Goal: Task Accomplishment & Management: Manage account settings

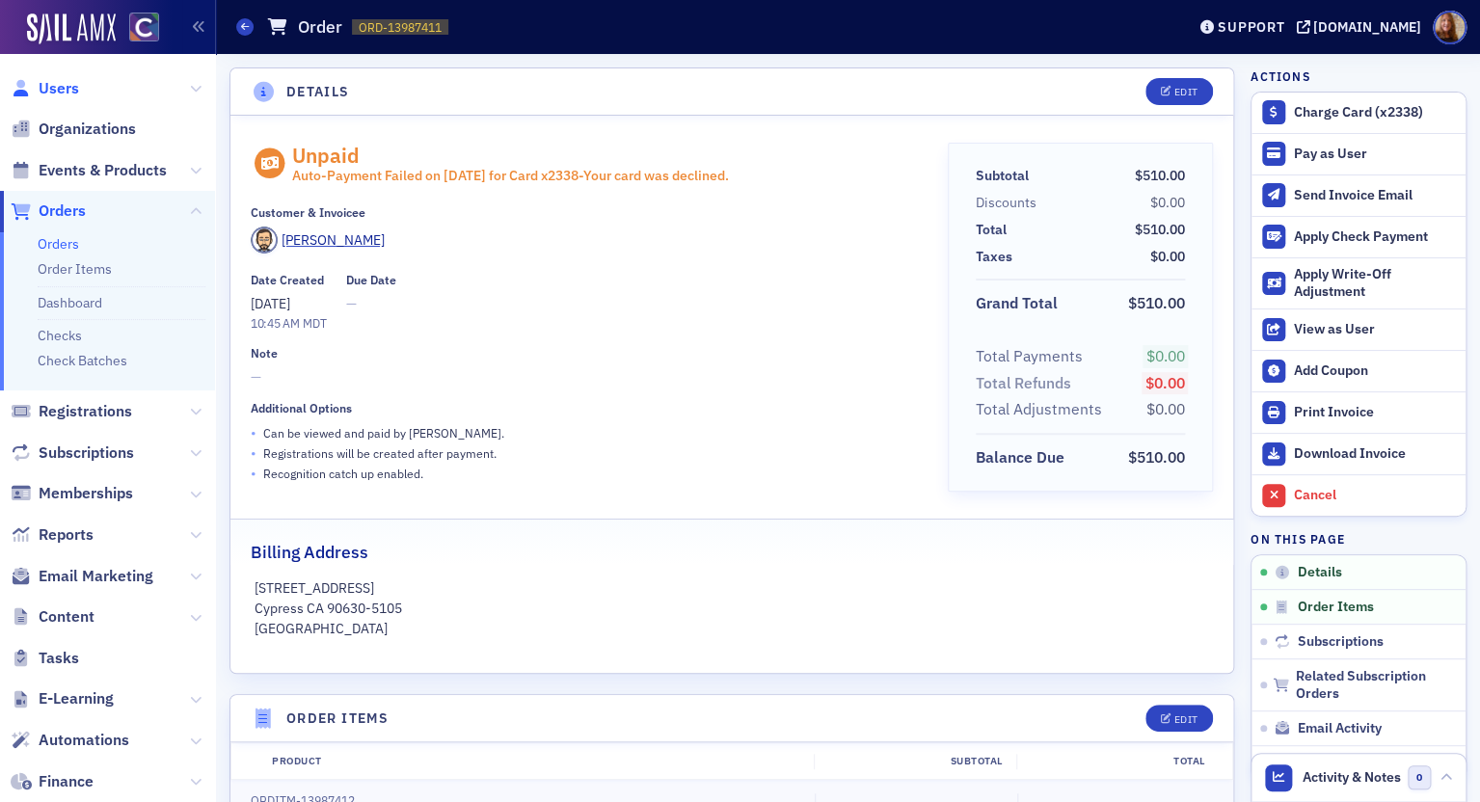
click at [63, 86] on span "Users" at bounding box center [59, 88] width 40 height 21
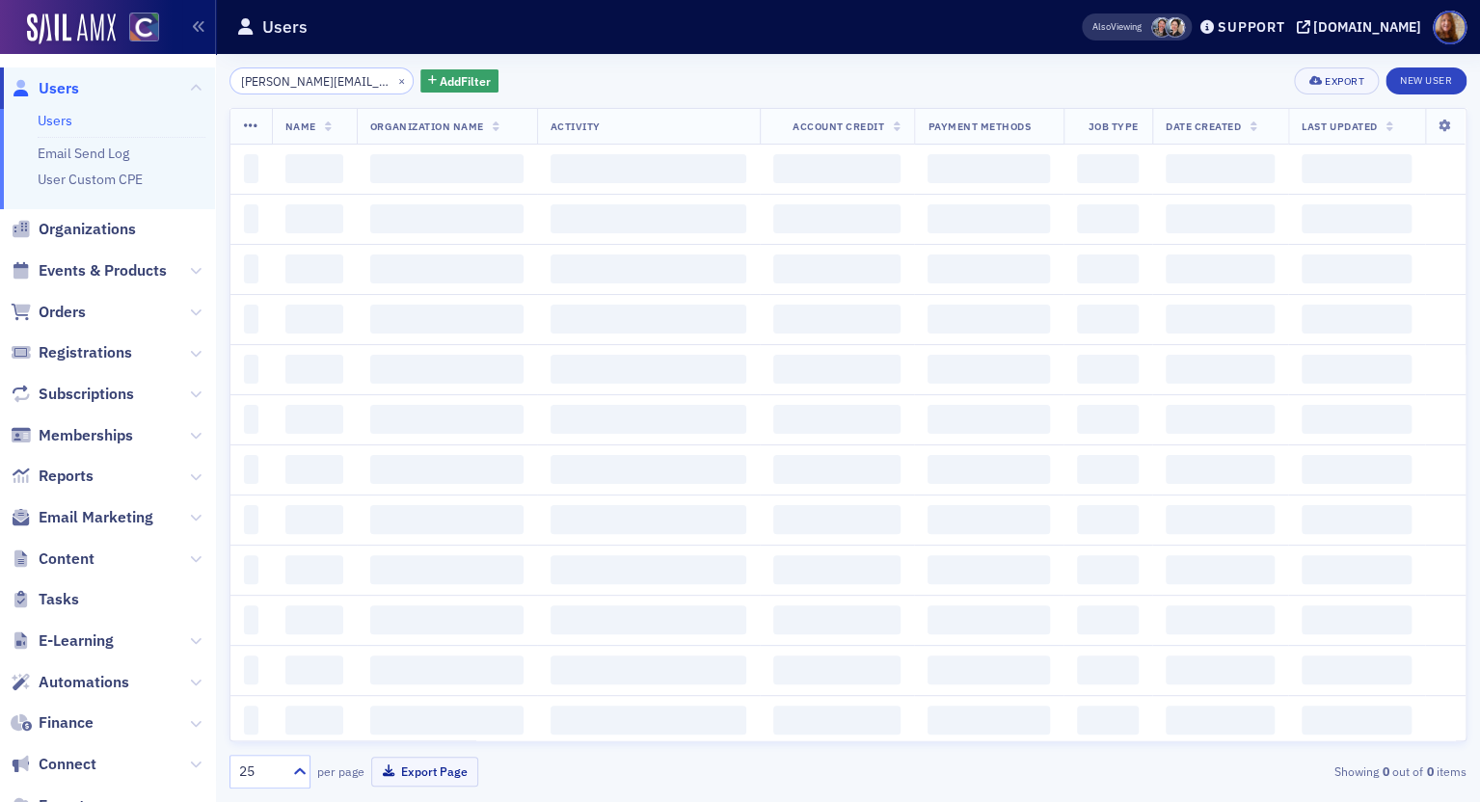
click at [292, 85] on input "[PERSON_NAME][EMAIL_ADDRESS][PERSON_NAME][DOMAIN_NAME]" at bounding box center [321, 80] width 184 height 27
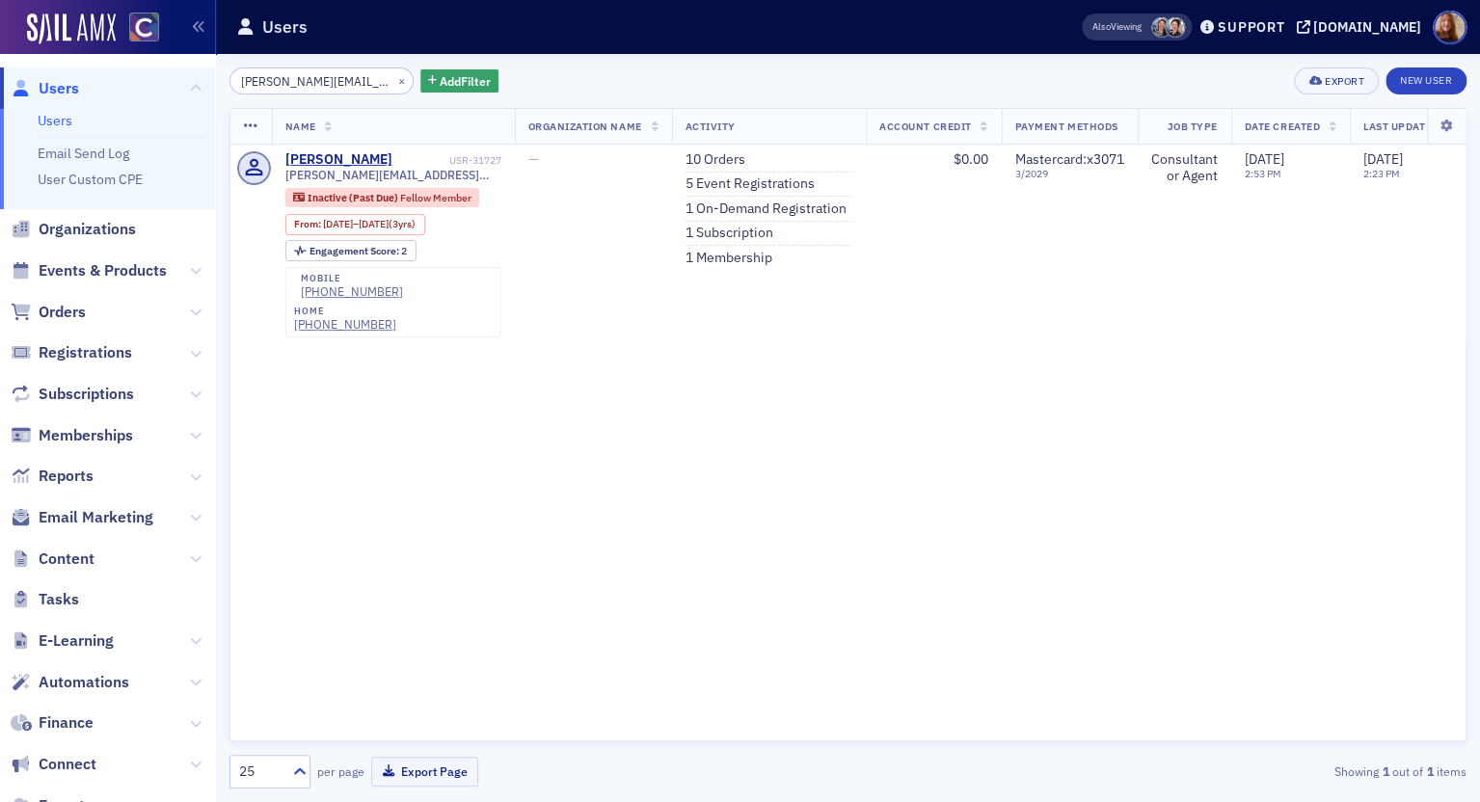
click at [292, 85] on input "[PERSON_NAME][EMAIL_ADDRESS][PERSON_NAME][DOMAIN_NAME]" at bounding box center [321, 80] width 184 height 27
click at [292, 85] on input "cary.young@yahoo.com" at bounding box center [321, 80] width 184 height 27
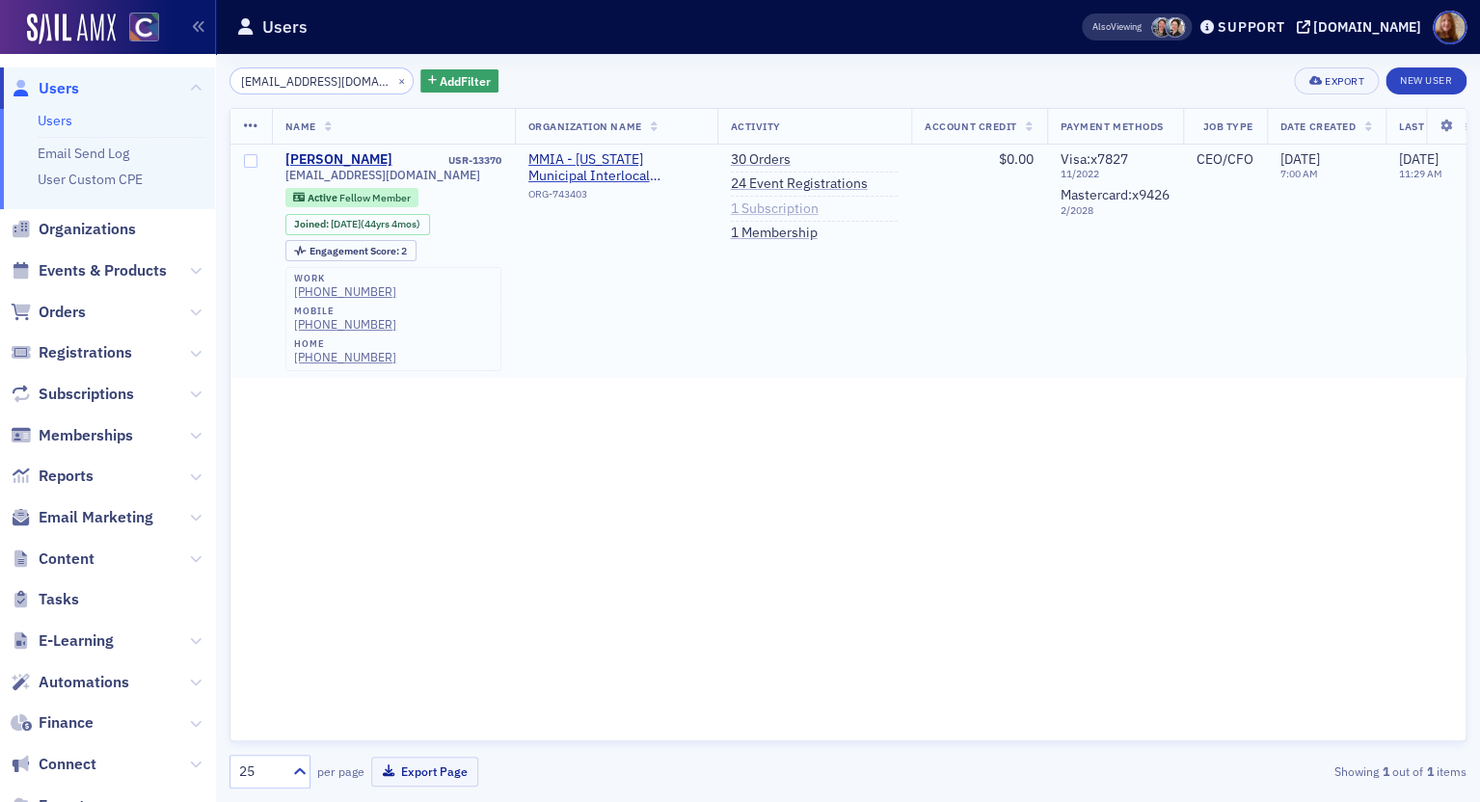
type input "[EMAIL_ADDRESS][DOMAIN_NAME]"
click at [774, 211] on link "1 Subscription" at bounding box center [775, 209] width 88 height 17
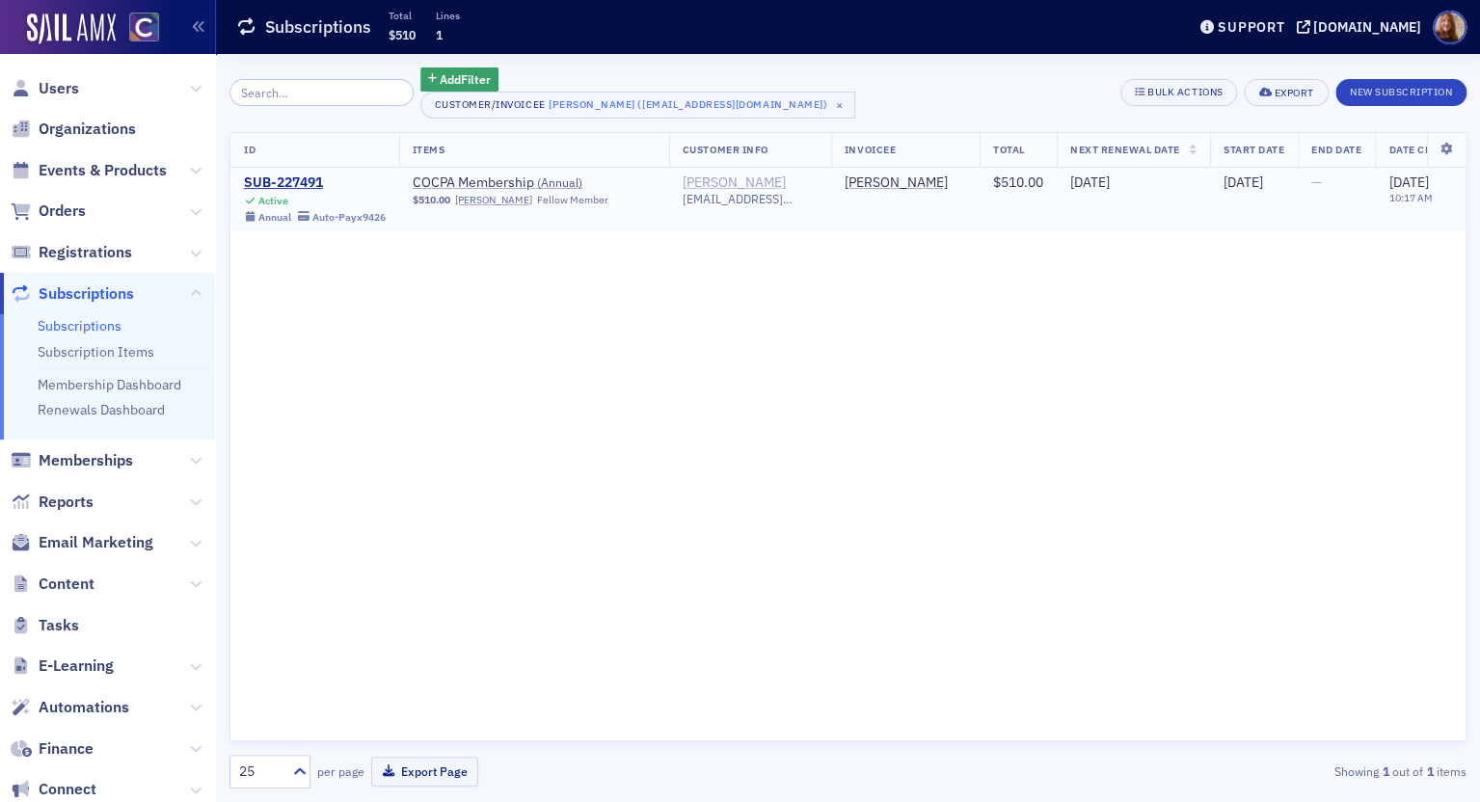
click at [745, 183] on div "[PERSON_NAME]" at bounding box center [734, 182] width 103 height 17
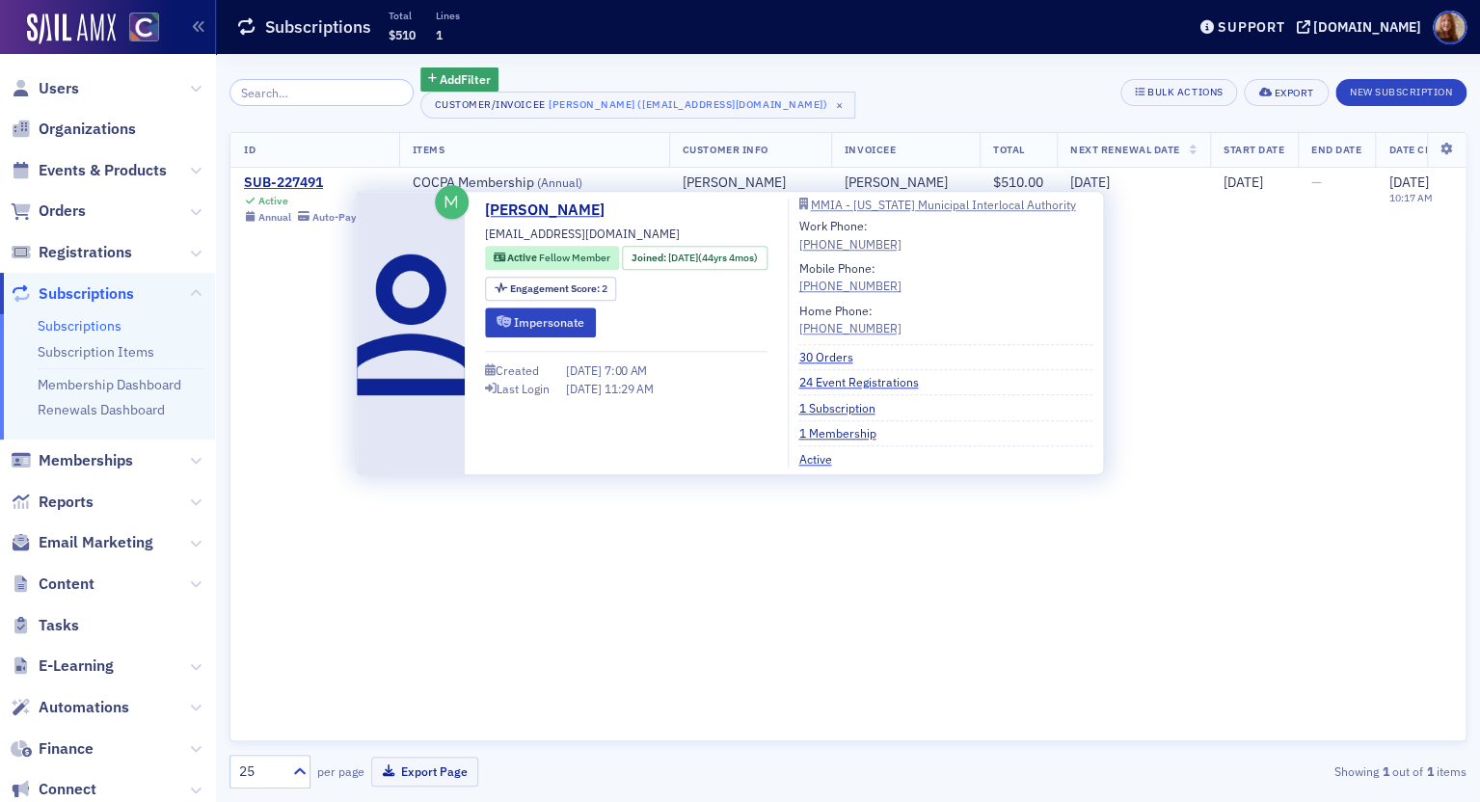
click at [889, 73] on div "Add Filter Customer/Invoicee Merna Lechman (mlechman@mmia.net) × Bulk Actions E…" at bounding box center [847, 92] width 1237 height 51
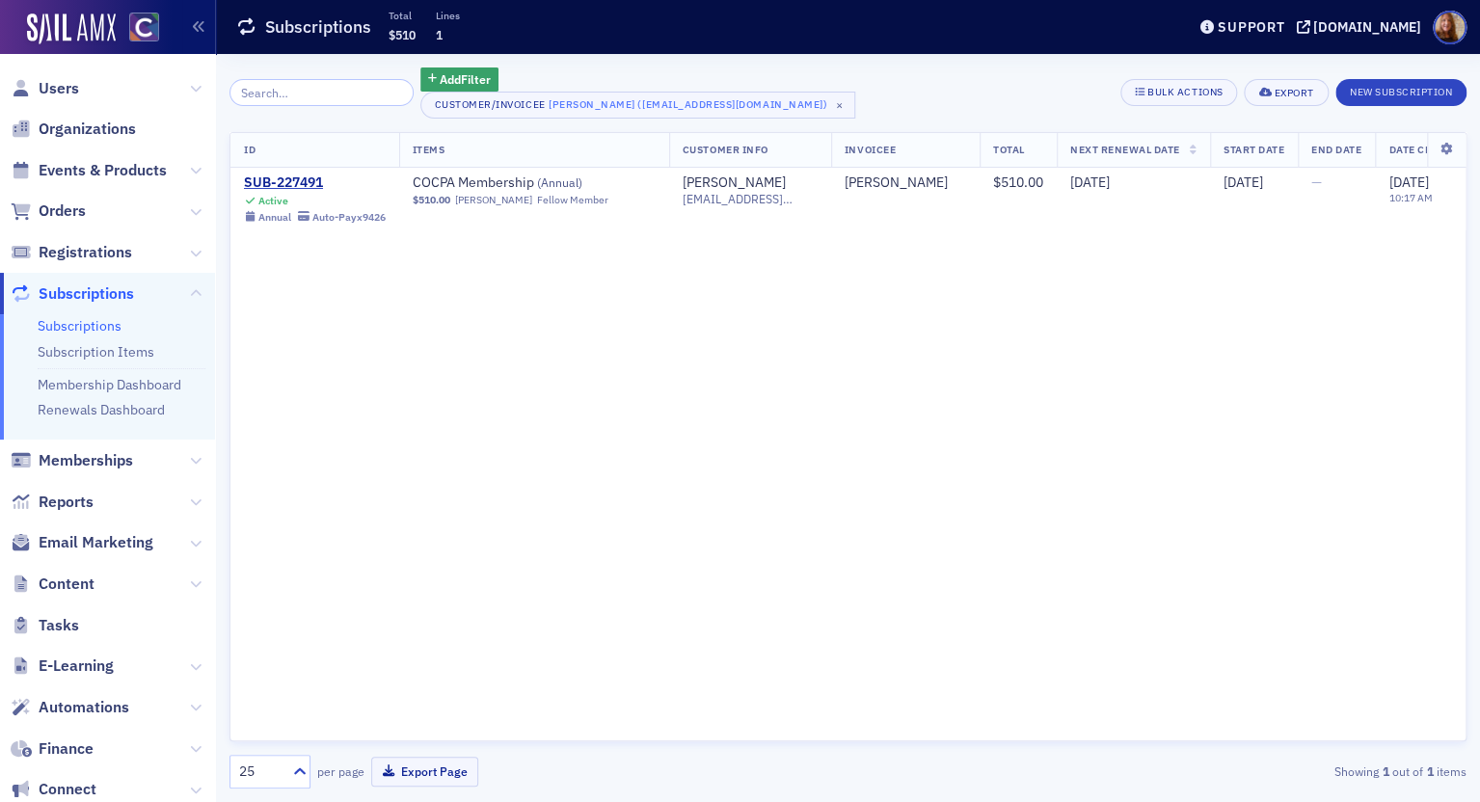
click at [961, 416] on div "ID Items Customer Info Invoicee Total Next Renewal Date Start Date End Date Dat…" at bounding box center [847, 437] width 1237 height 610
click at [763, 179] on div "[PERSON_NAME]" at bounding box center [734, 182] width 103 height 17
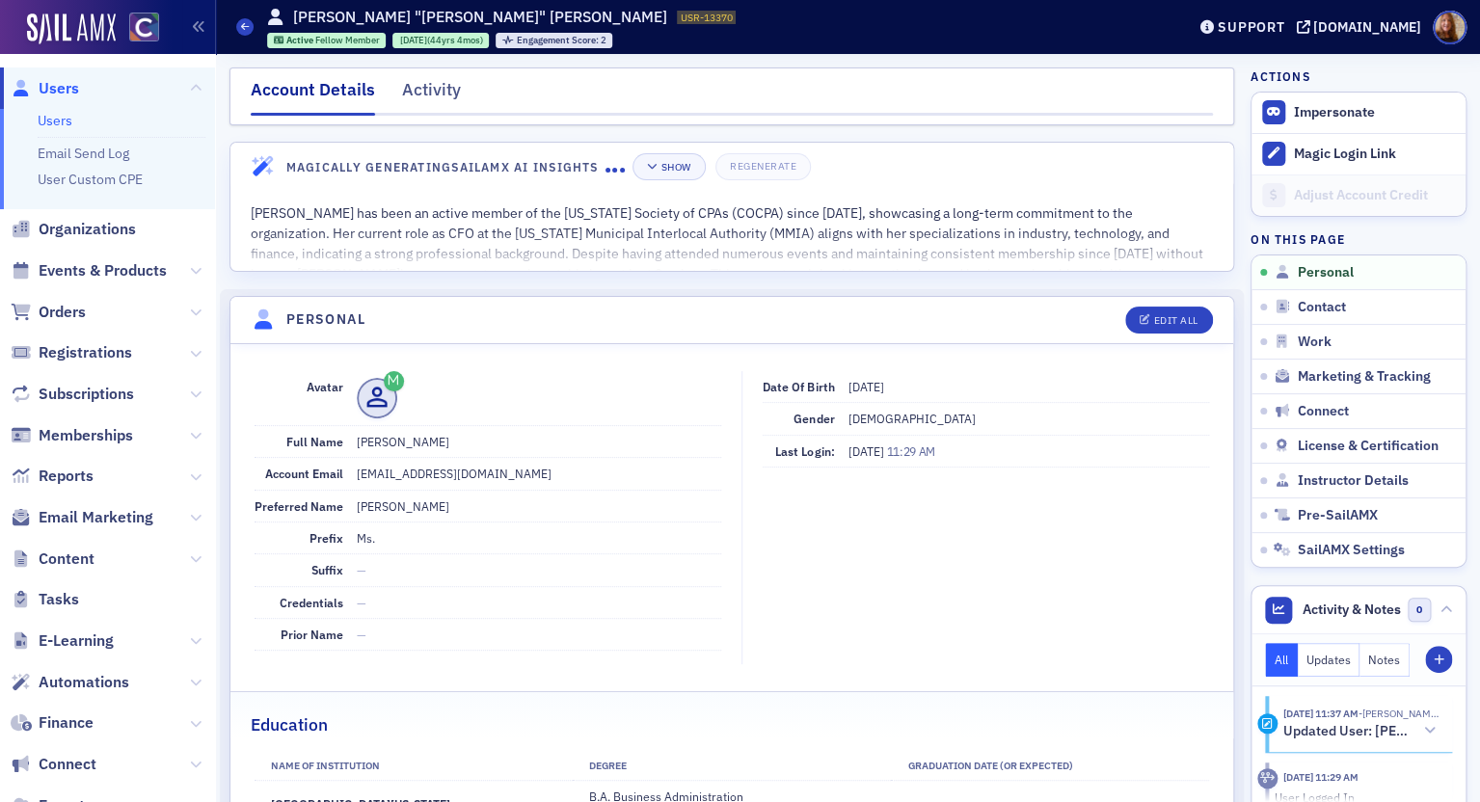
click at [1173, 299] on header "Personal Edit All" at bounding box center [731, 320] width 1003 height 47
click at [1170, 317] on div "Edit All" at bounding box center [1175, 320] width 44 height 11
select select "US"
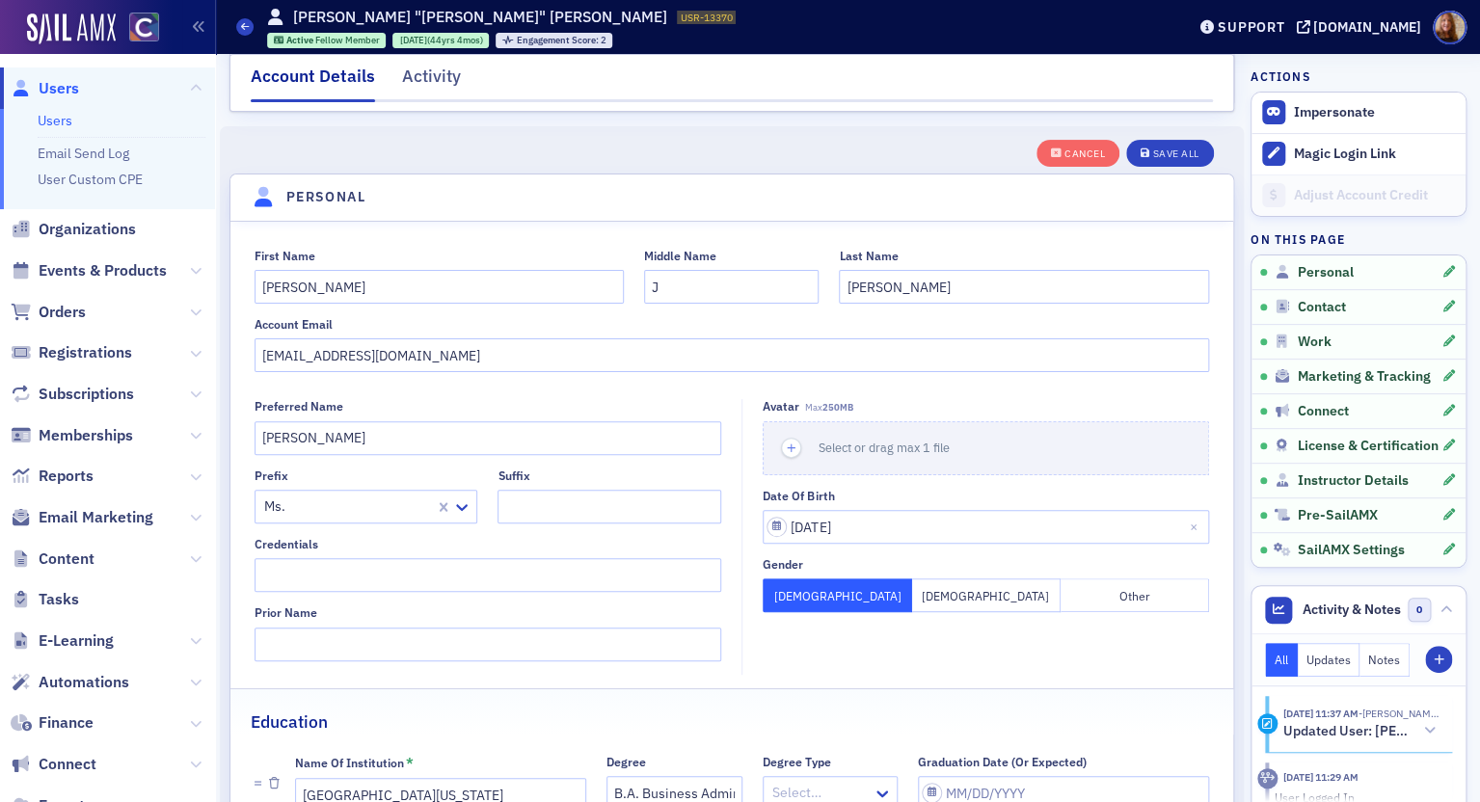
scroll to position [224, 0]
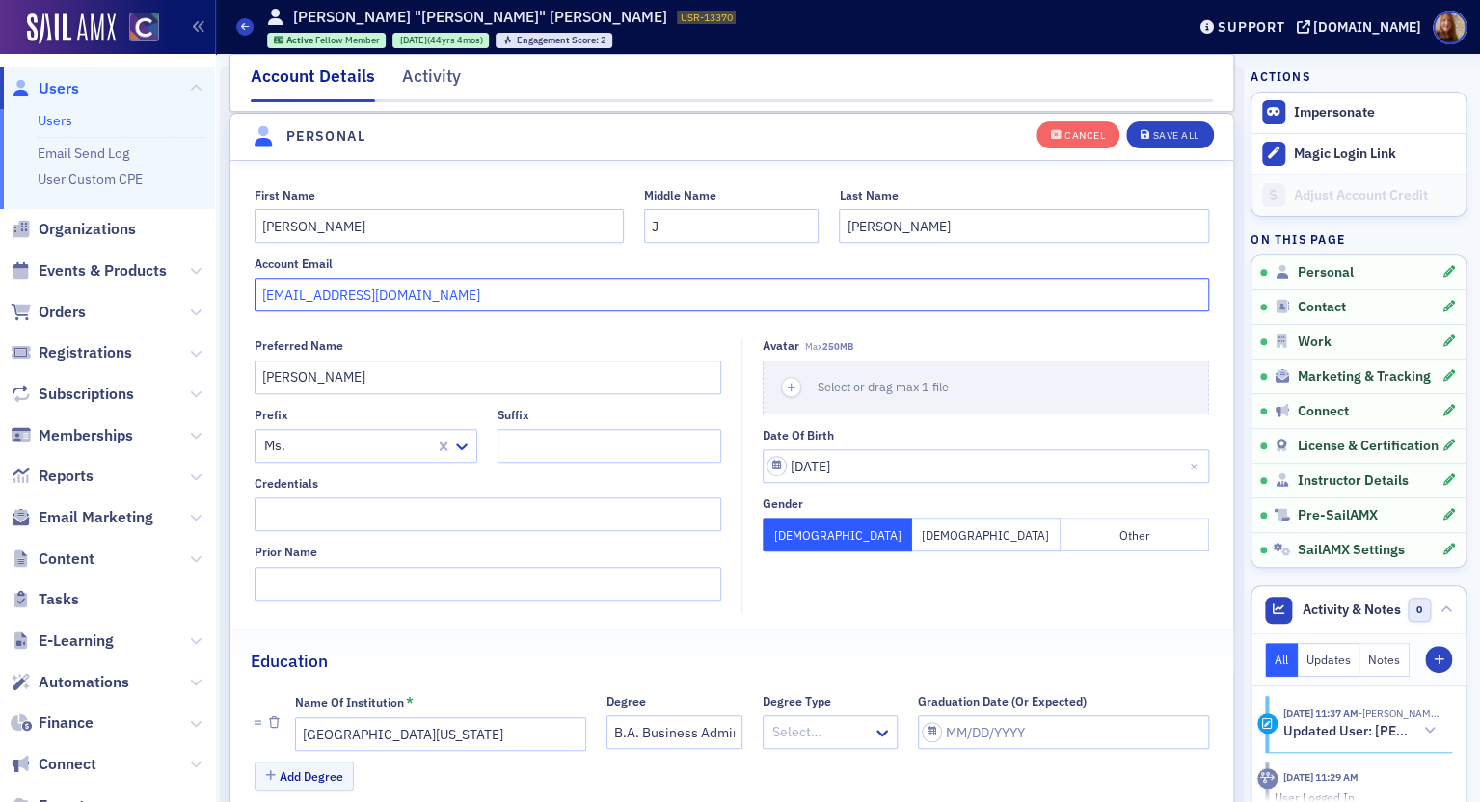
click at [481, 299] on input "mlechman@mmia.net" at bounding box center [732, 295] width 955 height 34
paste input "[EMAIL_ADDRESS][DOMAIN_NAME]"
drag, startPoint x: 574, startPoint y: 299, endPoint x: 263, endPoint y: 299, distance: 310.4
click at [259, 298] on input "mlechman@mmia.net mjlechman@bresnan.net" at bounding box center [732, 295] width 955 height 34
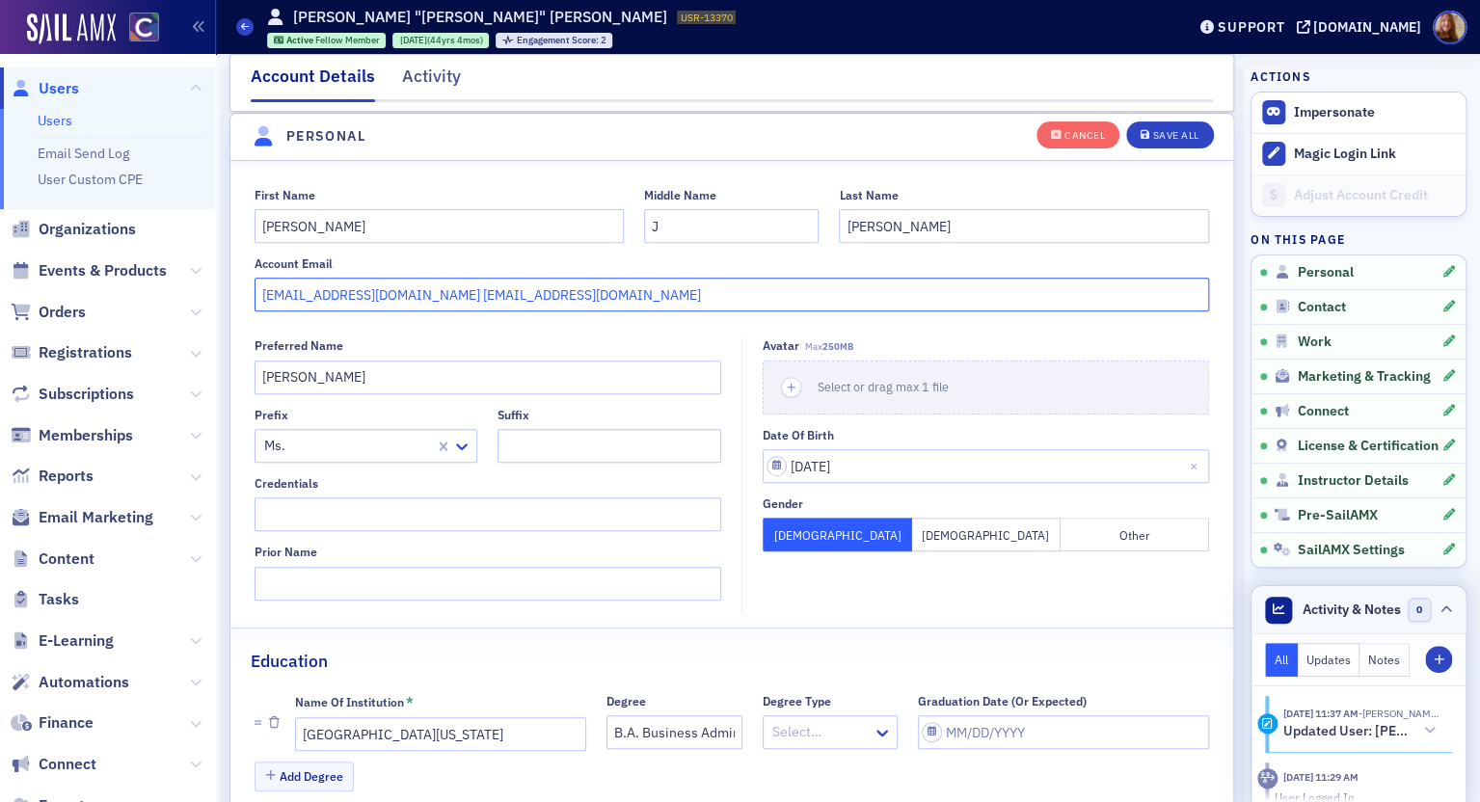
type input "mlechman@mmia.net mjlechman@bresnan.net"
click at [1331, 612] on span "Activity & Notes" at bounding box center [1351, 610] width 98 height 20
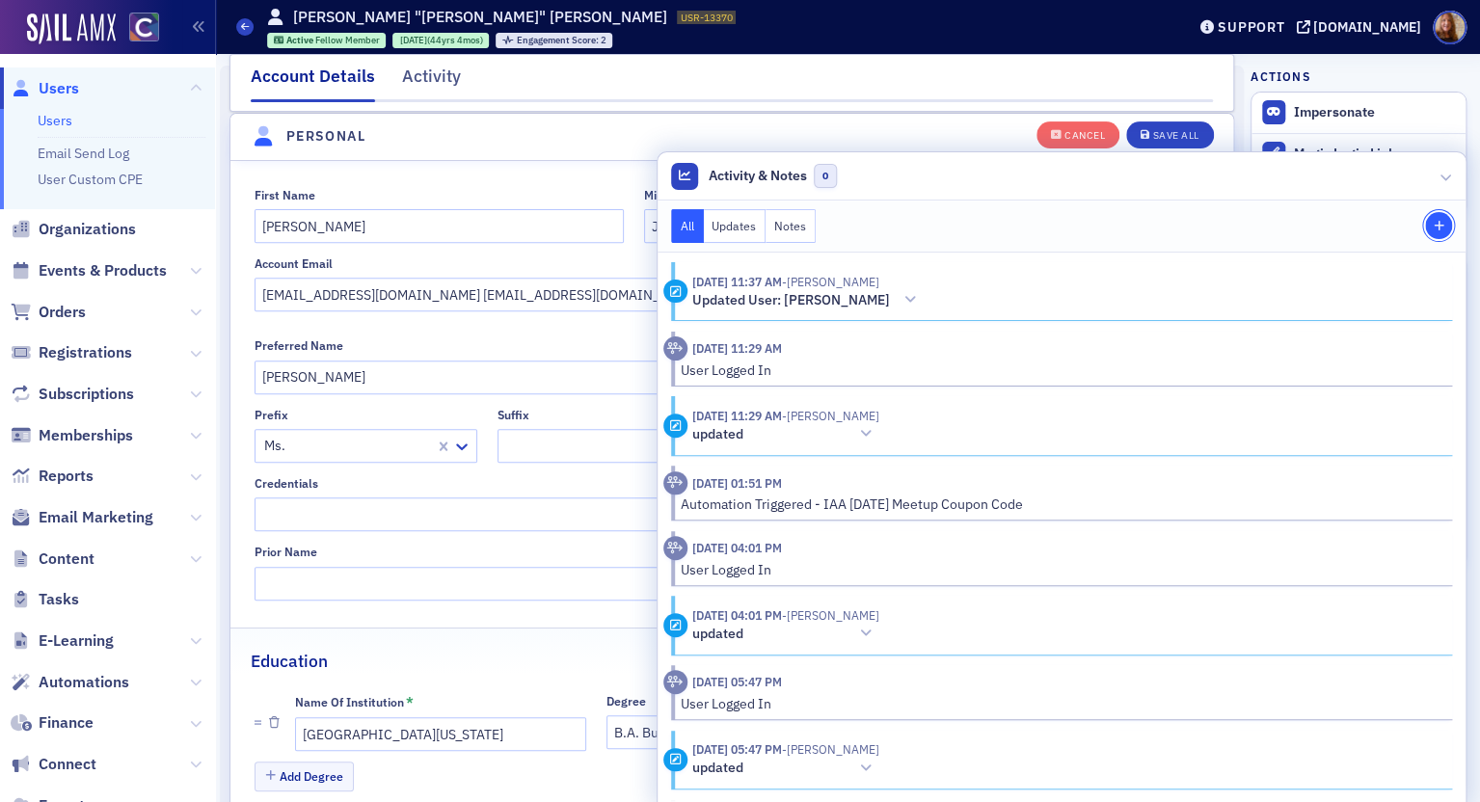
click at [1425, 217] on button "Staff Note" at bounding box center [1438, 225] width 27 height 27
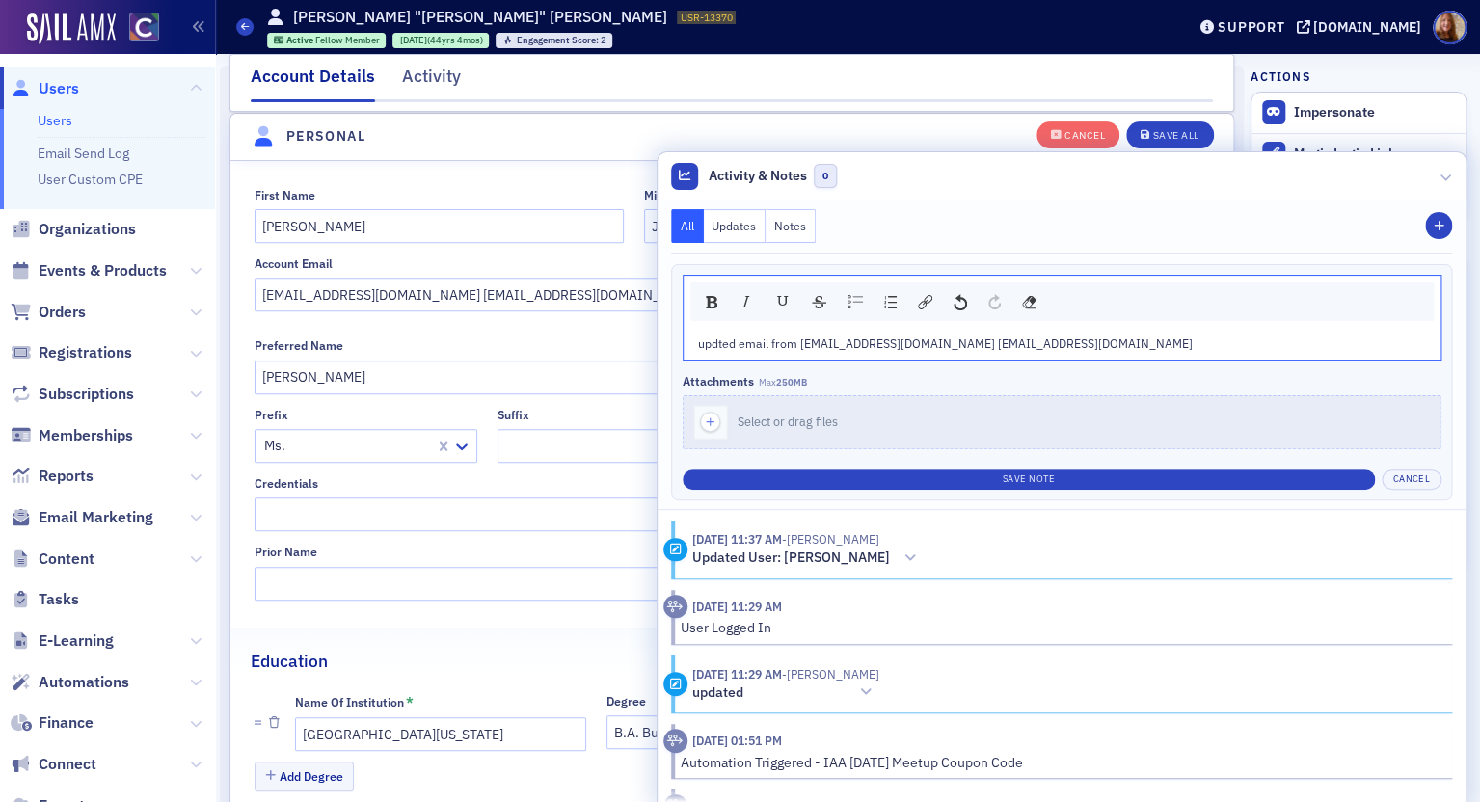
click at [913, 337] on span "updted email from mlechman@mmia.net mjlechman@bresnan.net" at bounding box center [945, 342] width 495 height 15
click at [903, 346] on span "updted email from mlechman@mmia.net mjlechman@bresnan.net" at bounding box center [945, 342] width 495 height 15
click at [706, 339] on span "updted email from mlechman@mmia.net to mjlechman@bresnan.net" at bounding box center [952, 342] width 508 height 15
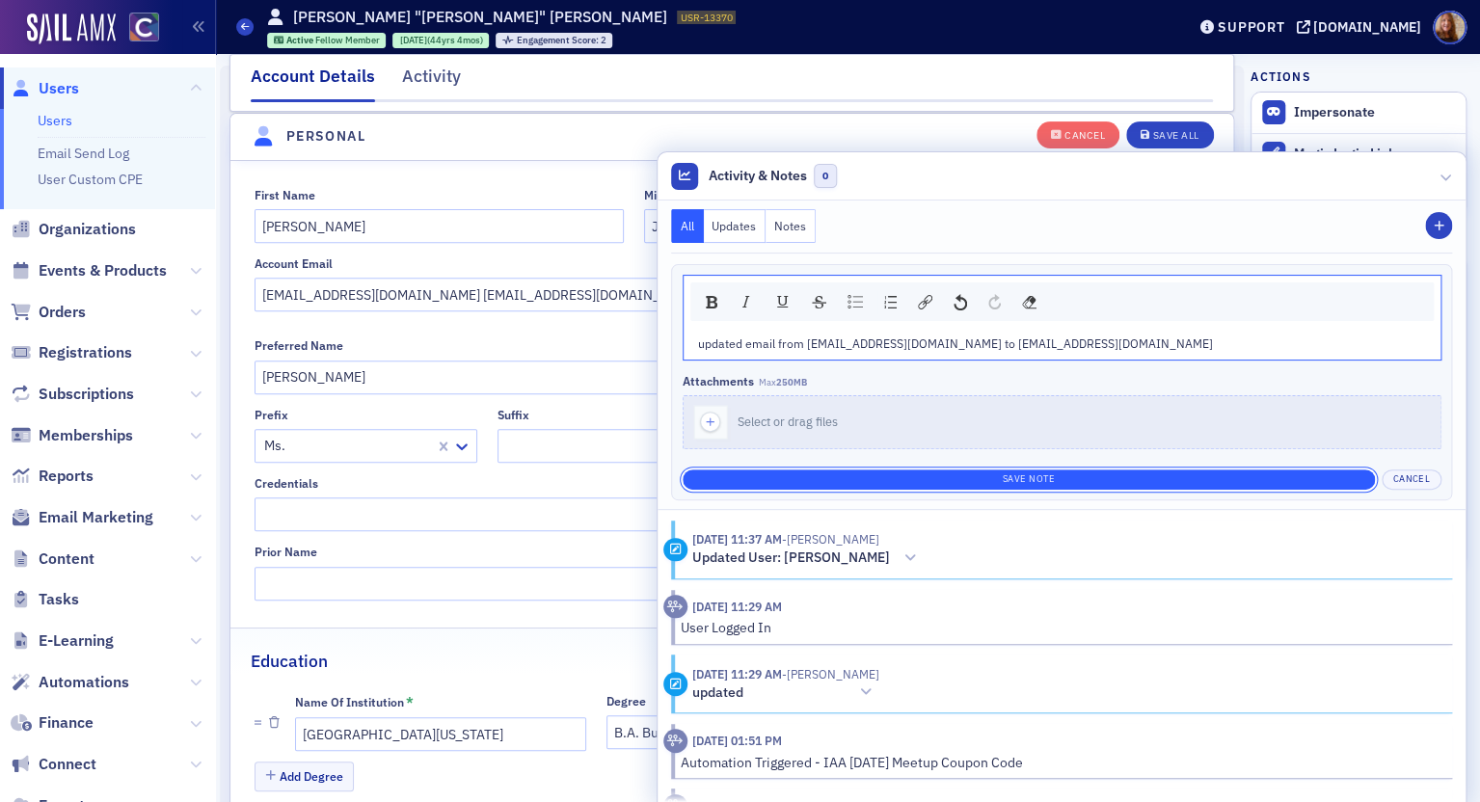
click at [954, 476] on button "Save Note" at bounding box center [1029, 480] width 692 height 20
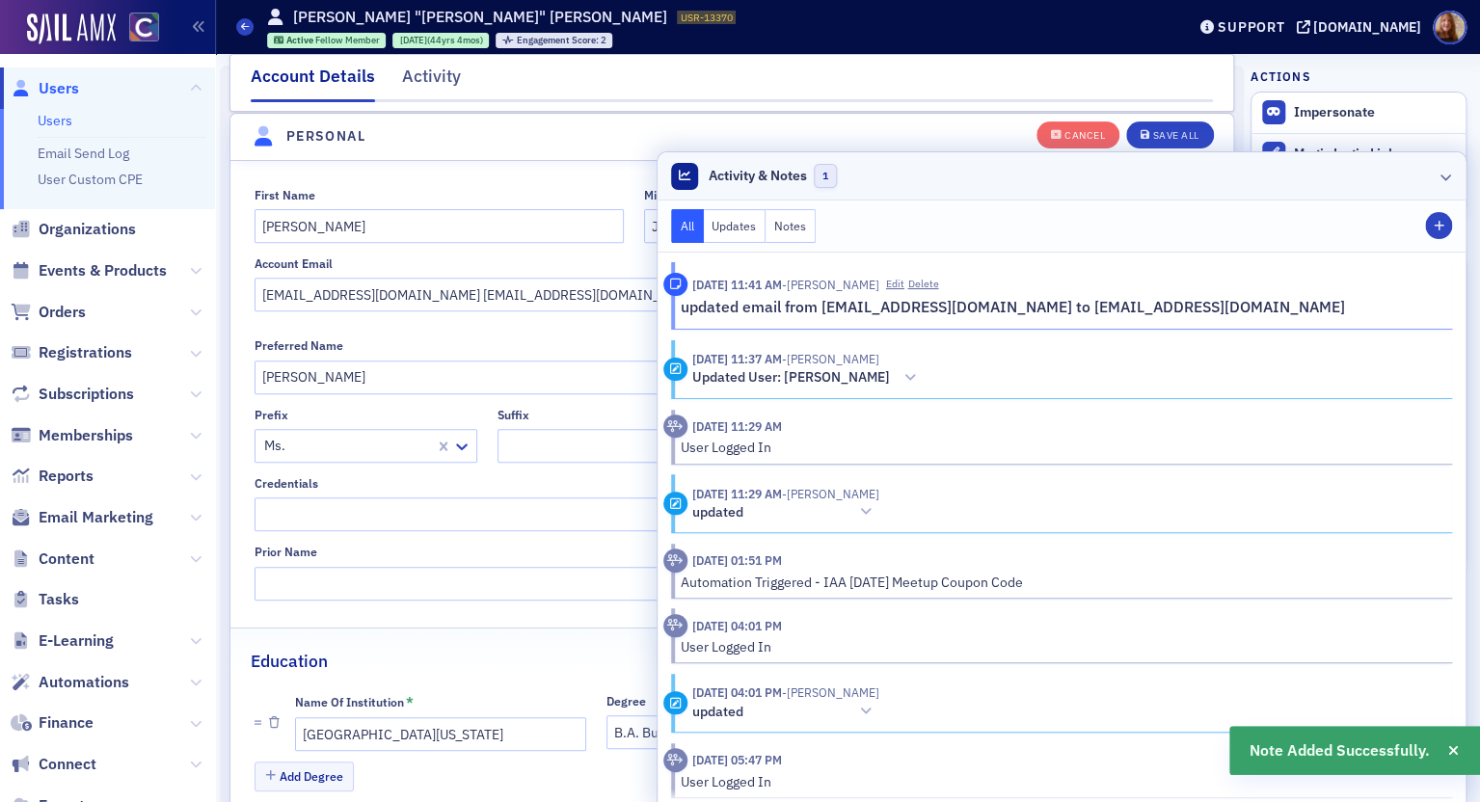
click at [1075, 185] on header "Activity & Notes 1" at bounding box center [1062, 176] width 808 height 48
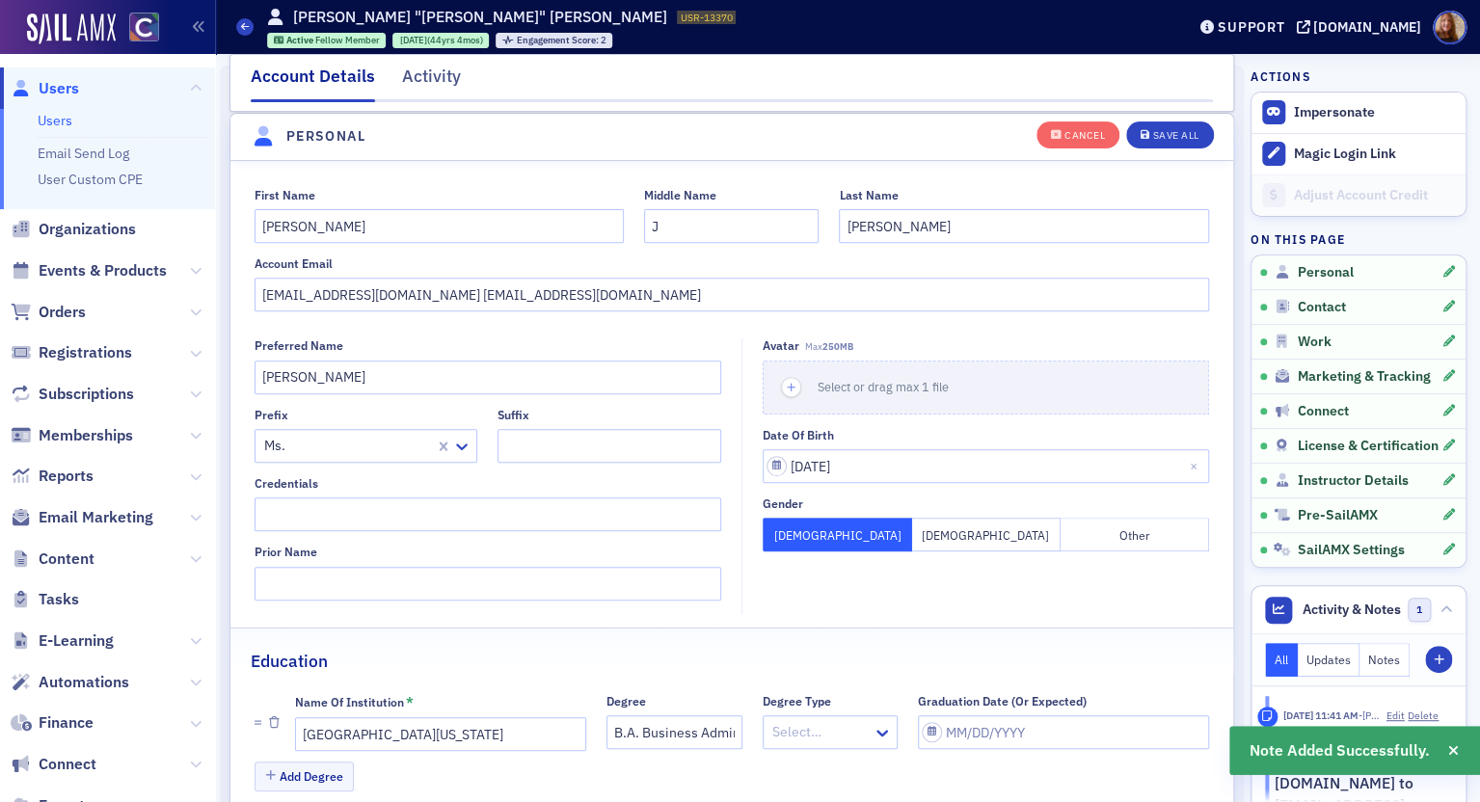
click at [412, 311] on fieldset "First Name Merna Middle Name J Last Name Lechman Account Email mlechman@mmia.ne…" at bounding box center [731, 247] width 1003 height 158
drag, startPoint x: 401, startPoint y: 296, endPoint x: 184, endPoint y: 297, distance: 216.9
click at [184, 297] on div "Users Users Email Send Log User Custom CPE Organizations Events & Products Orde…" at bounding box center [740, 401] width 1480 height 802
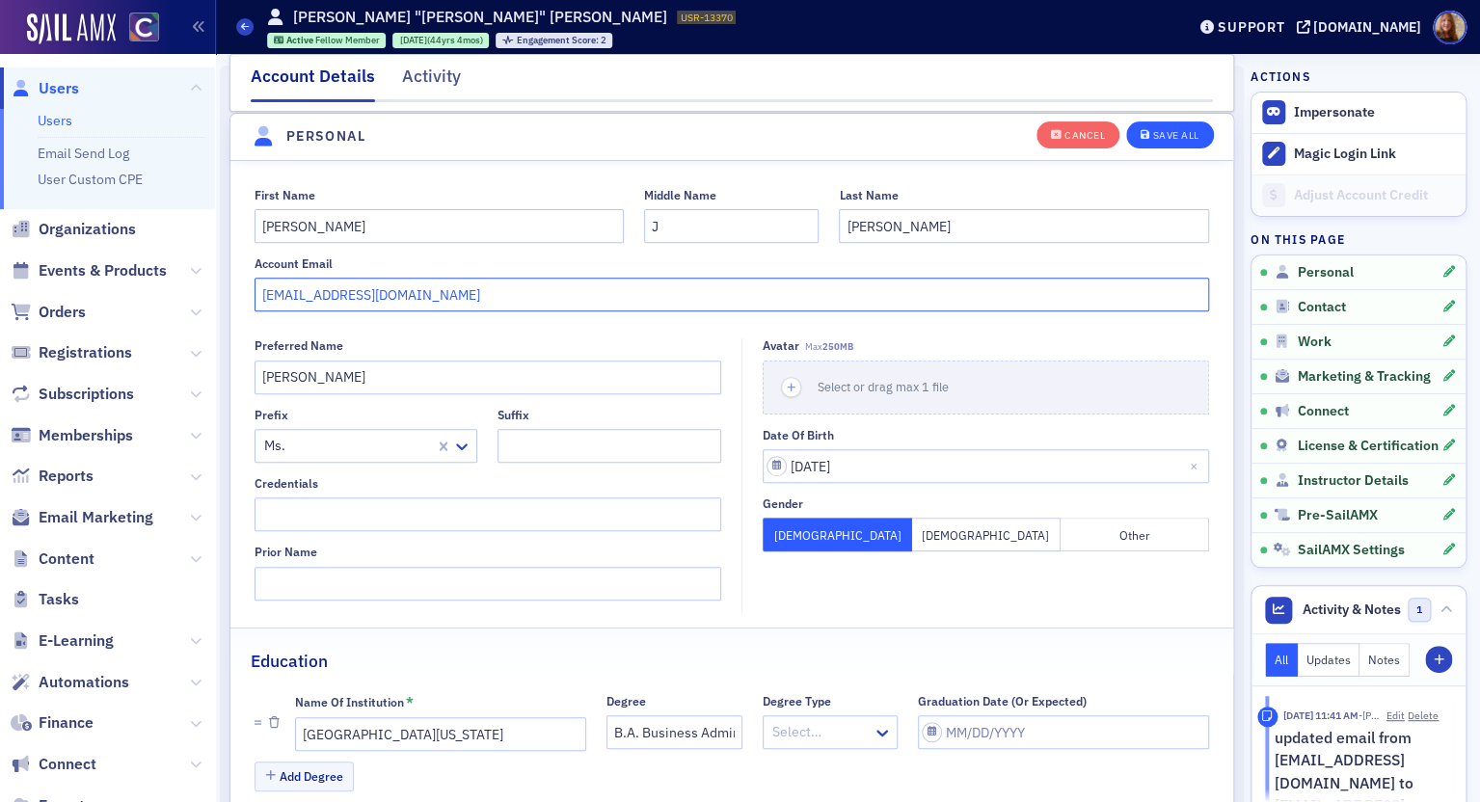
type input "[EMAIL_ADDRESS][DOMAIN_NAME]"
click at [1152, 138] on div "Save All" at bounding box center [1175, 135] width 46 height 11
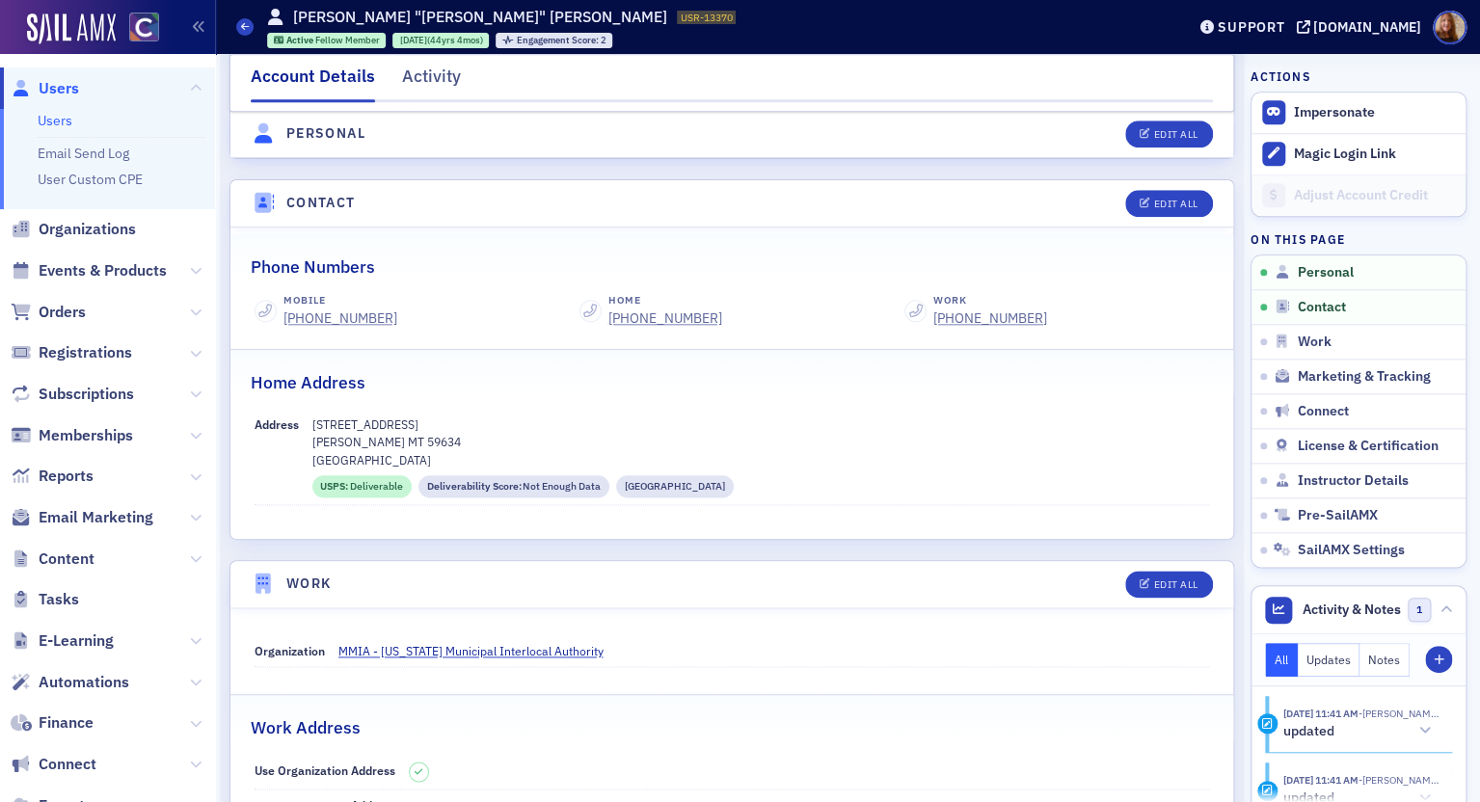
scroll to position [201, 0]
